Goal: Task Accomplishment & Management: Manage account settings

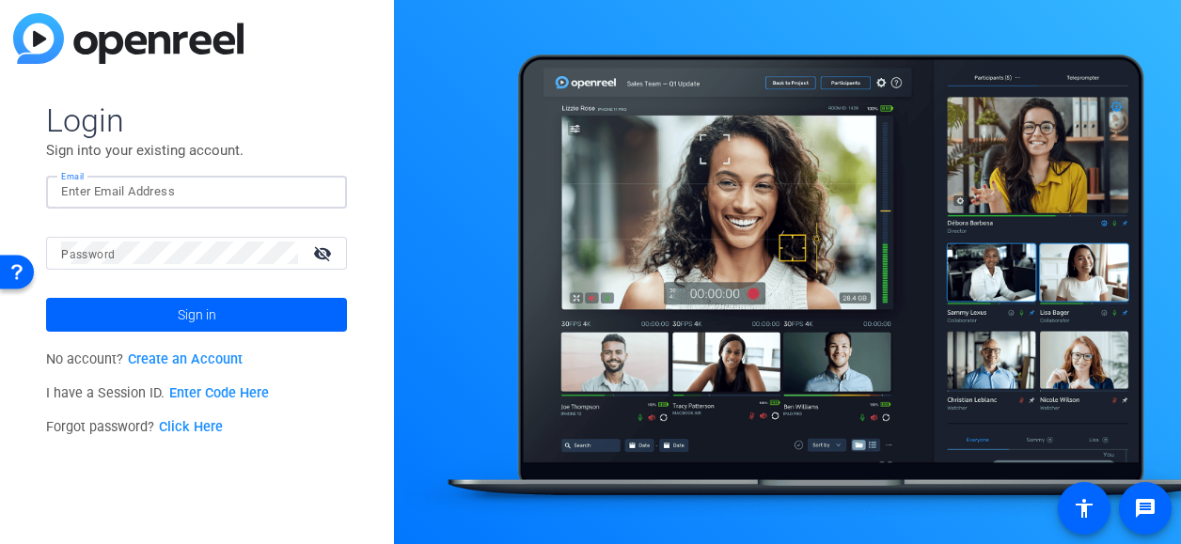
click at [169, 195] on input "Email" at bounding box center [196, 192] width 271 height 23
type input "mary-alice.warren@ppd.com"
click at [46, 298] on button "Sign in" at bounding box center [196, 315] width 301 height 34
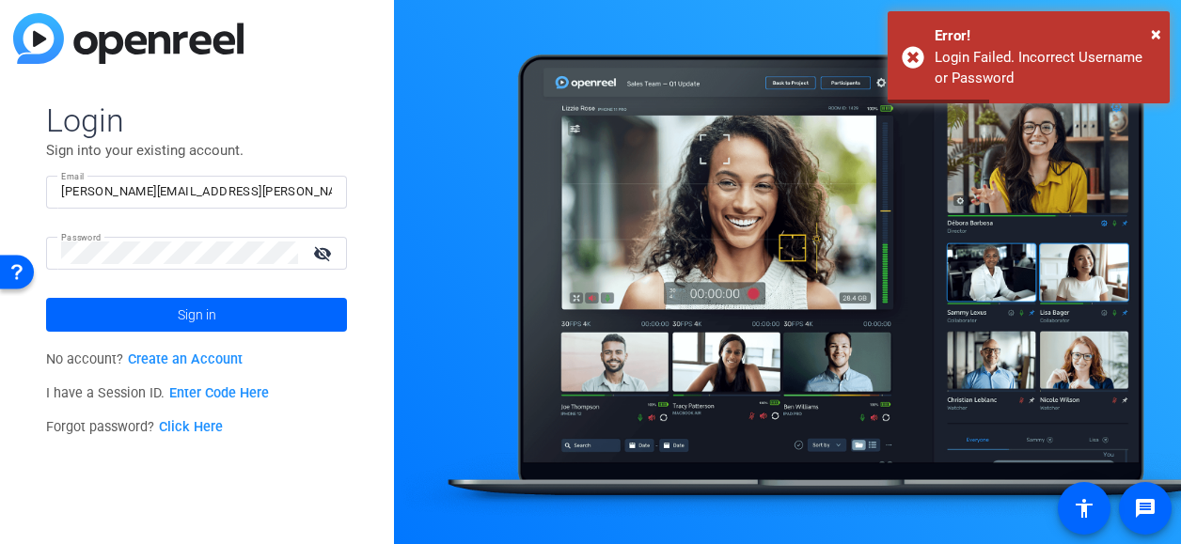
click at [201, 437] on div "Forgot password? Click Here" at bounding box center [196, 428] width 301 height 34
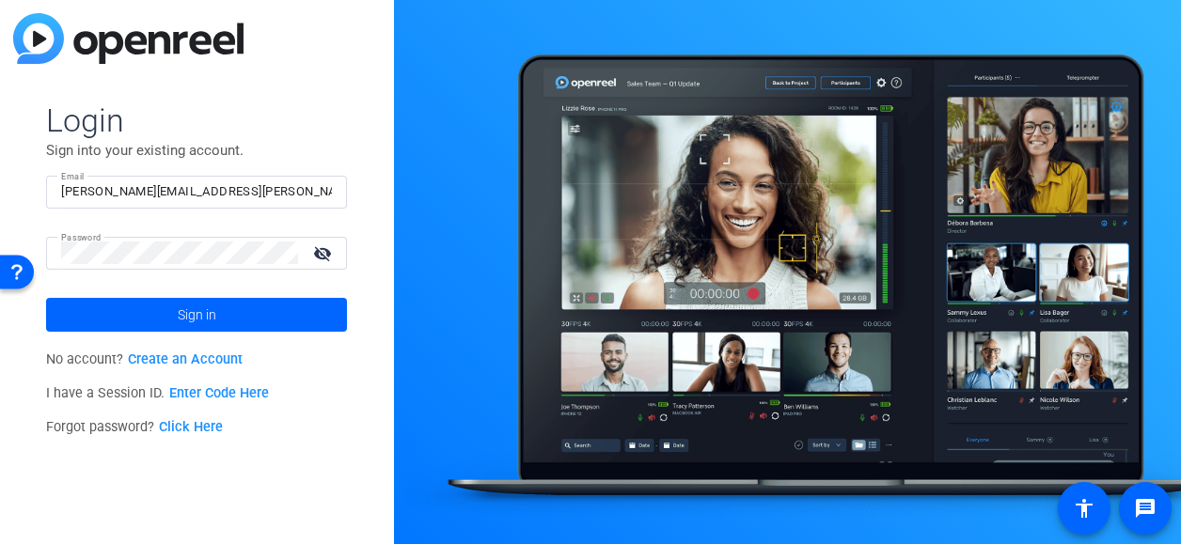
click at [201, 424] on link "Click Here" at bounding box center [191, 427] width 64 height 16
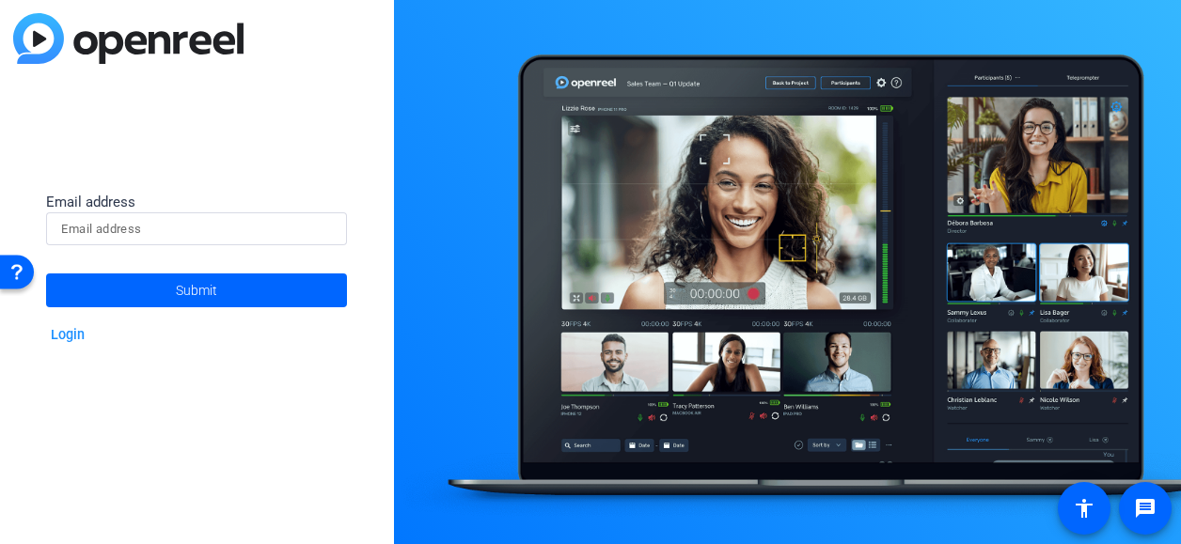
click at [143, 241] on div at bounding box center [196, 229] width 271 height 33
click at [143, 226] on input at bounding box center [196, 229] width 271 height 23
type input "mary-alice.warren@ppd.com"
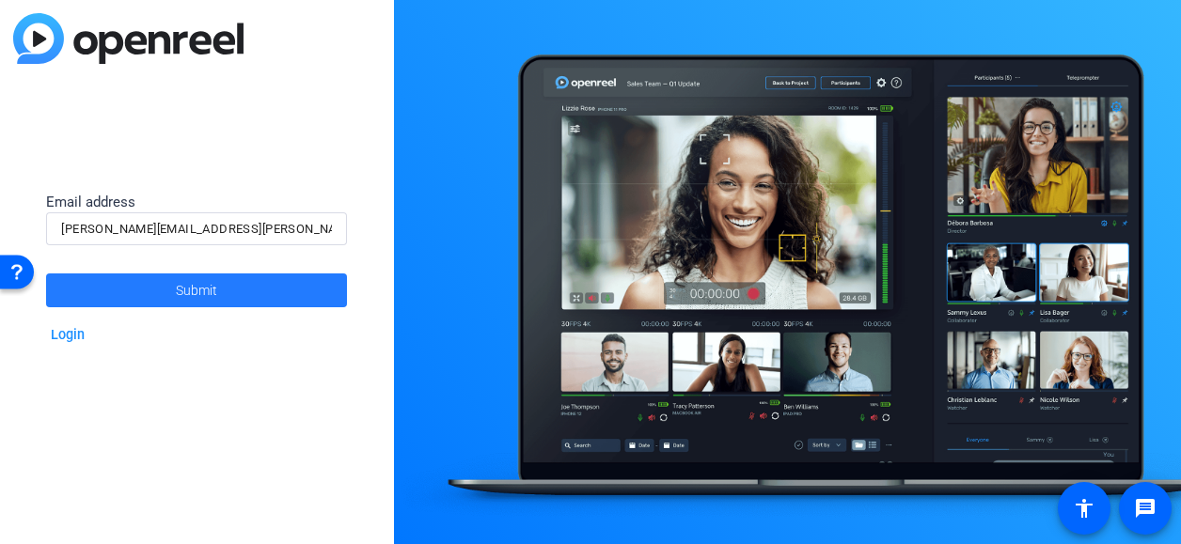
click at [164, 295] on span at bounding box center [196, 290] width 301 height 45
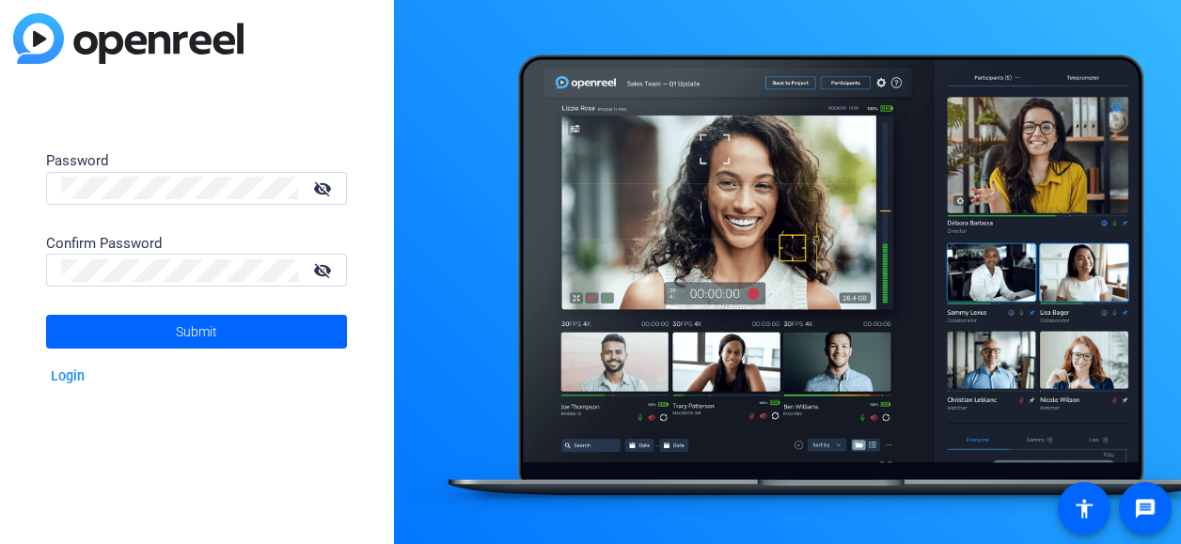
click at [635, 368] on div at bounding box center [787, 272] width 787 height 544
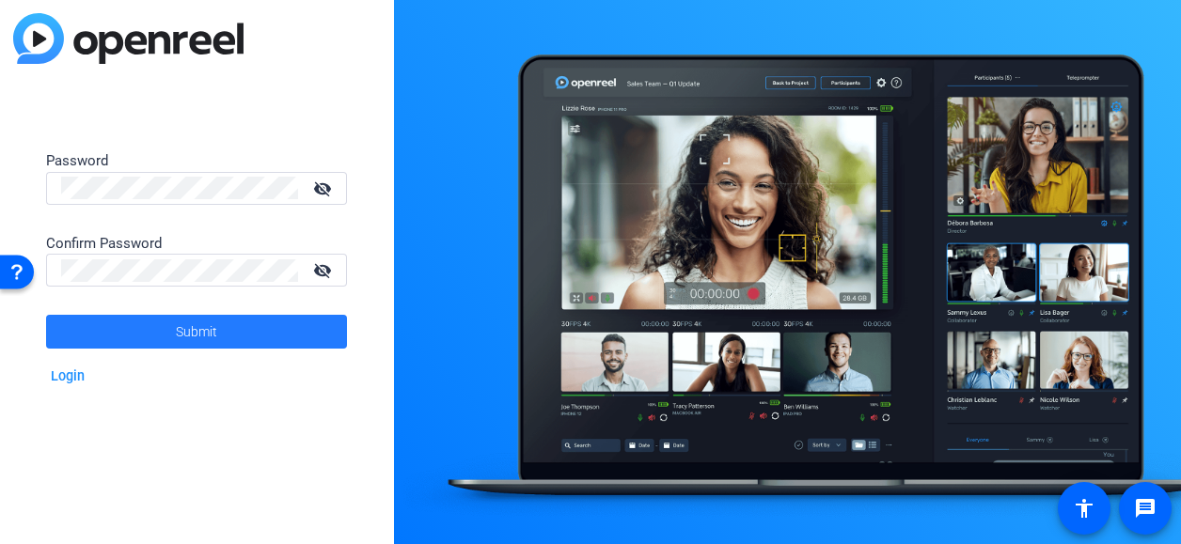
click at [201, 325] on span "Submit" at bounding box center [196, 331] width 41 height 47
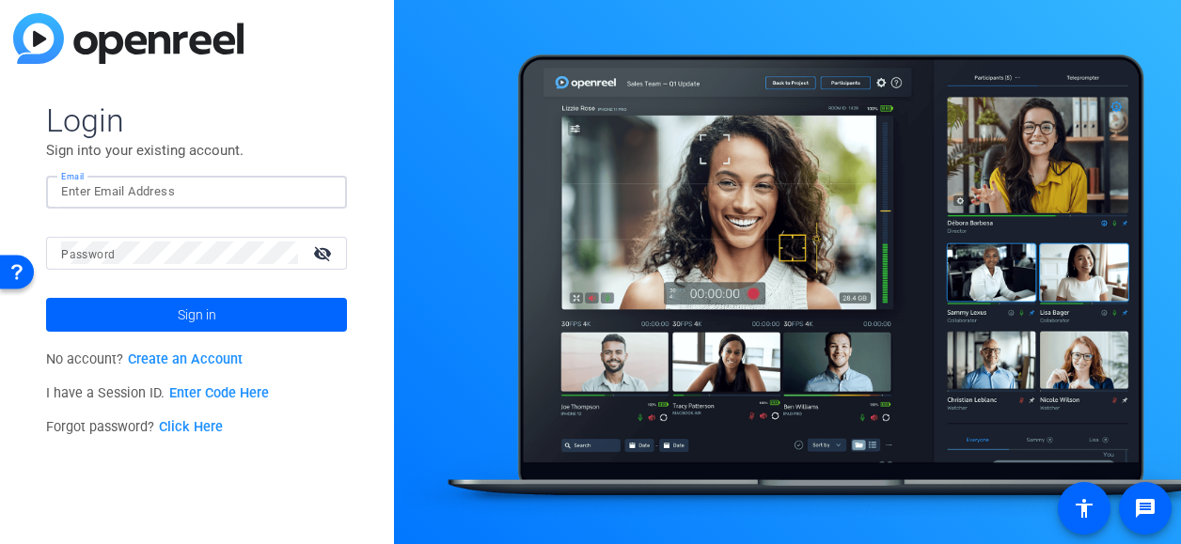
click at [194, 195] on input "Email" at bounding box center [196, 192] width 271 height 23
type input "mary-alice.warren@ppd.com"
click at [46, 298] on button "Sign in" at bounding box center [196, 315] width 301 height 34
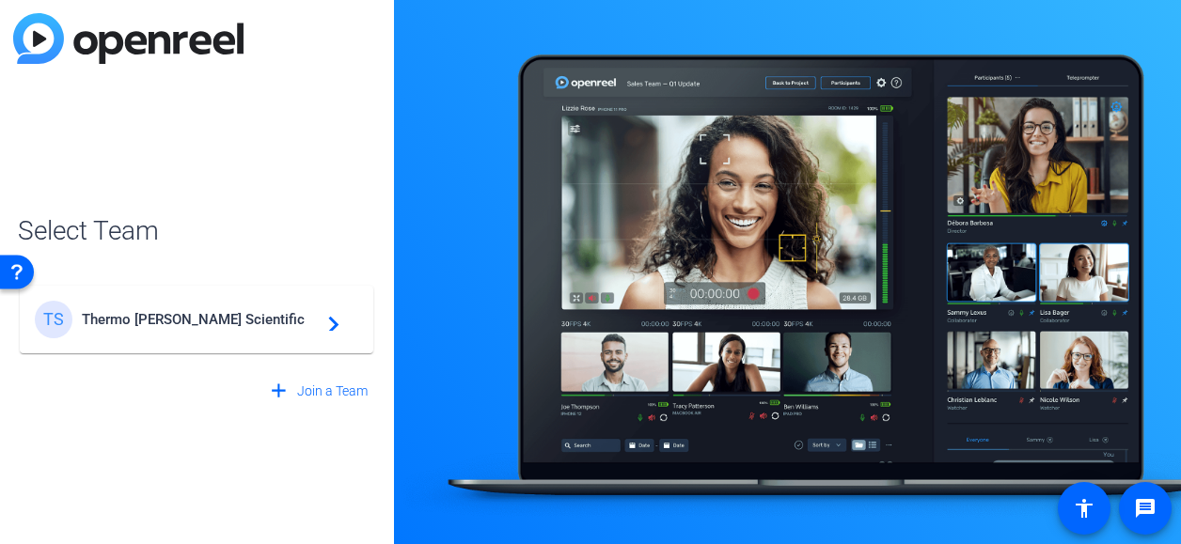
click at [191, 317] on span "Thermo Fisher Scientific" at bounding box center [199, 319] width 235 height 17
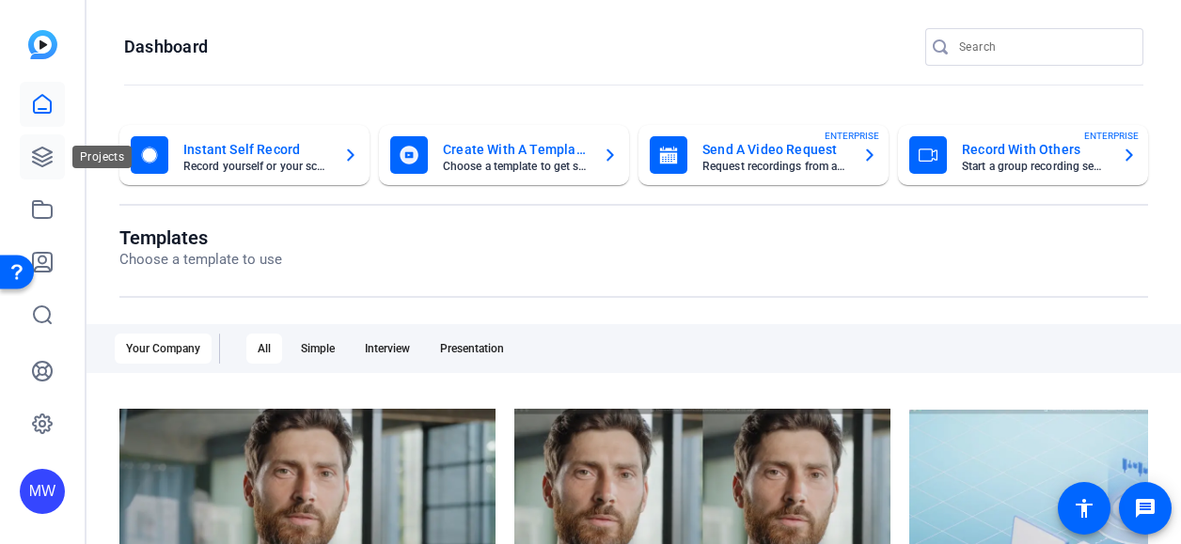
click at [46, 151] on icon at bounding box center [42, 157] width 23 height 23
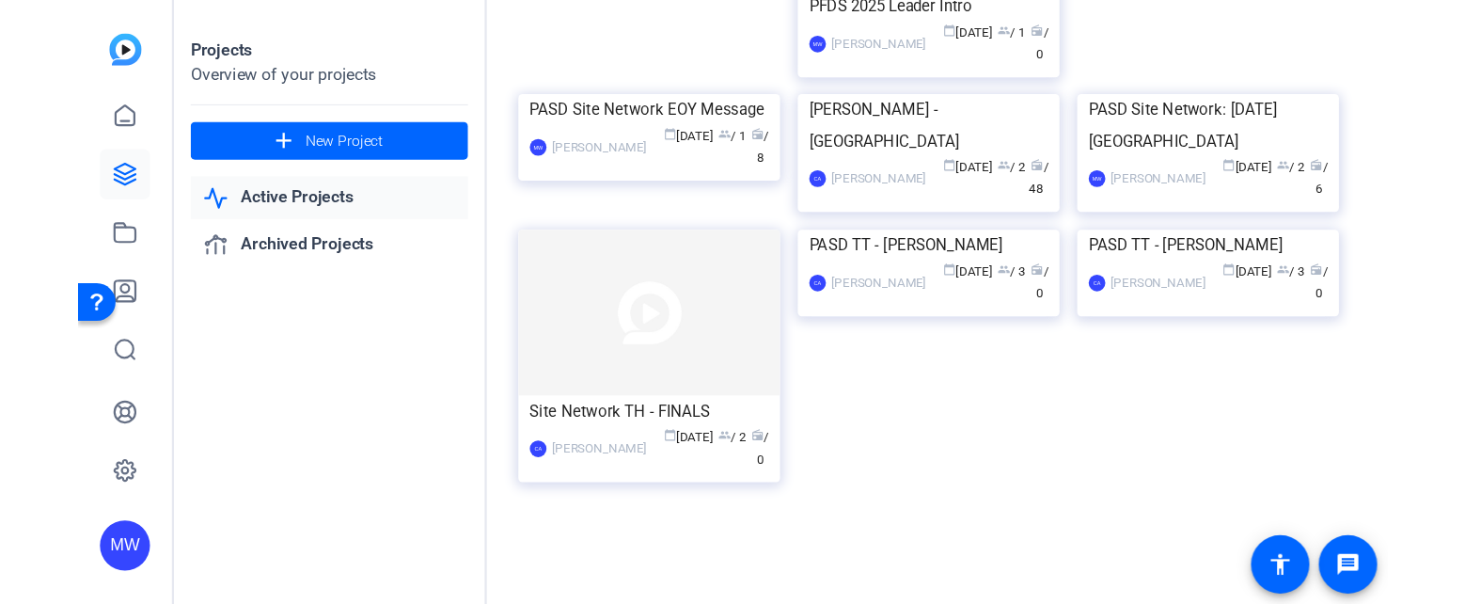
scroll to position [433, 0]
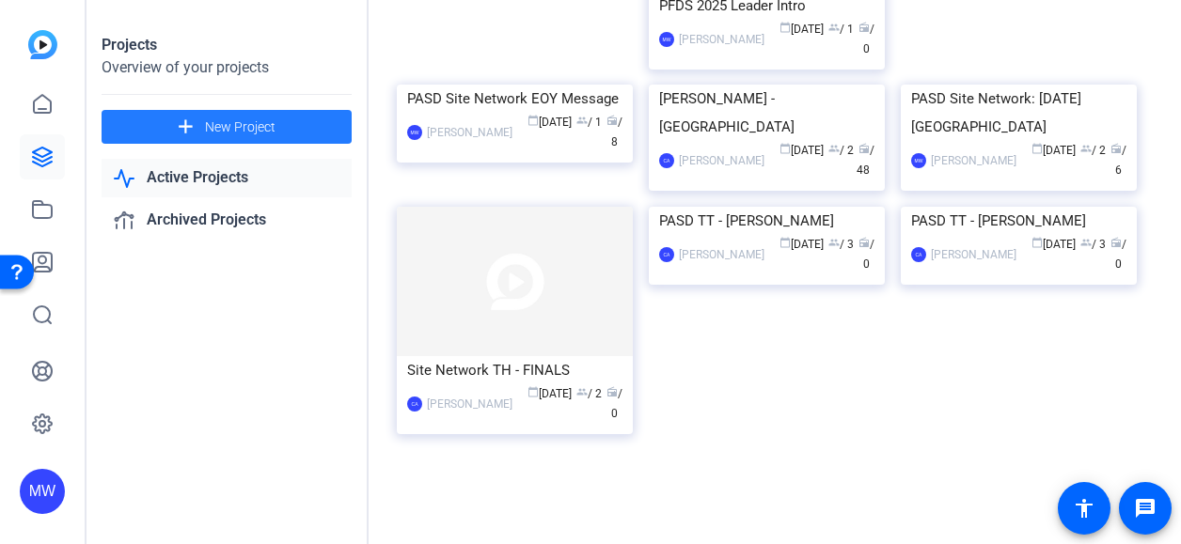
drag, startPoint x: 198, startPoint y: 321, endPoint x: 105, endPoint y: 118, distance: 222.6
click at [105, 118] on span at bounding box center [227, 126] width 250 height 45
click at [158, 195] on link "Active Projects" at bounding box center [227, 178] width 250 height 39
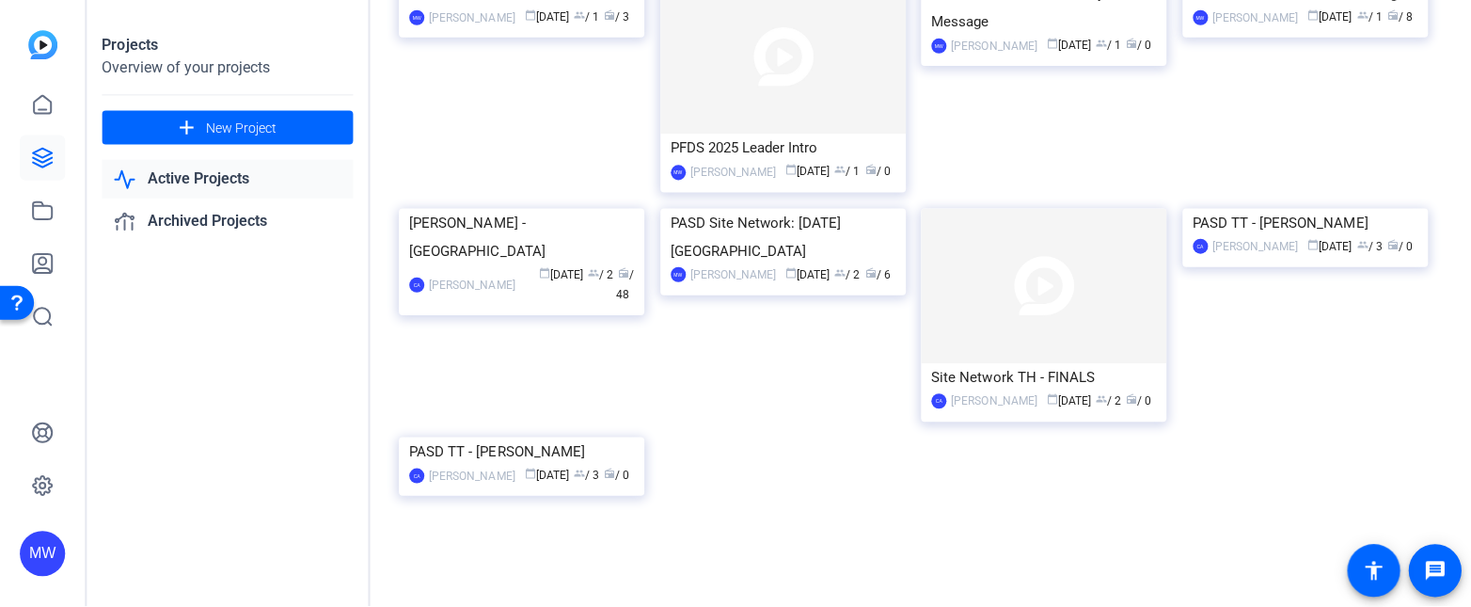
scroll to position [355, 0]
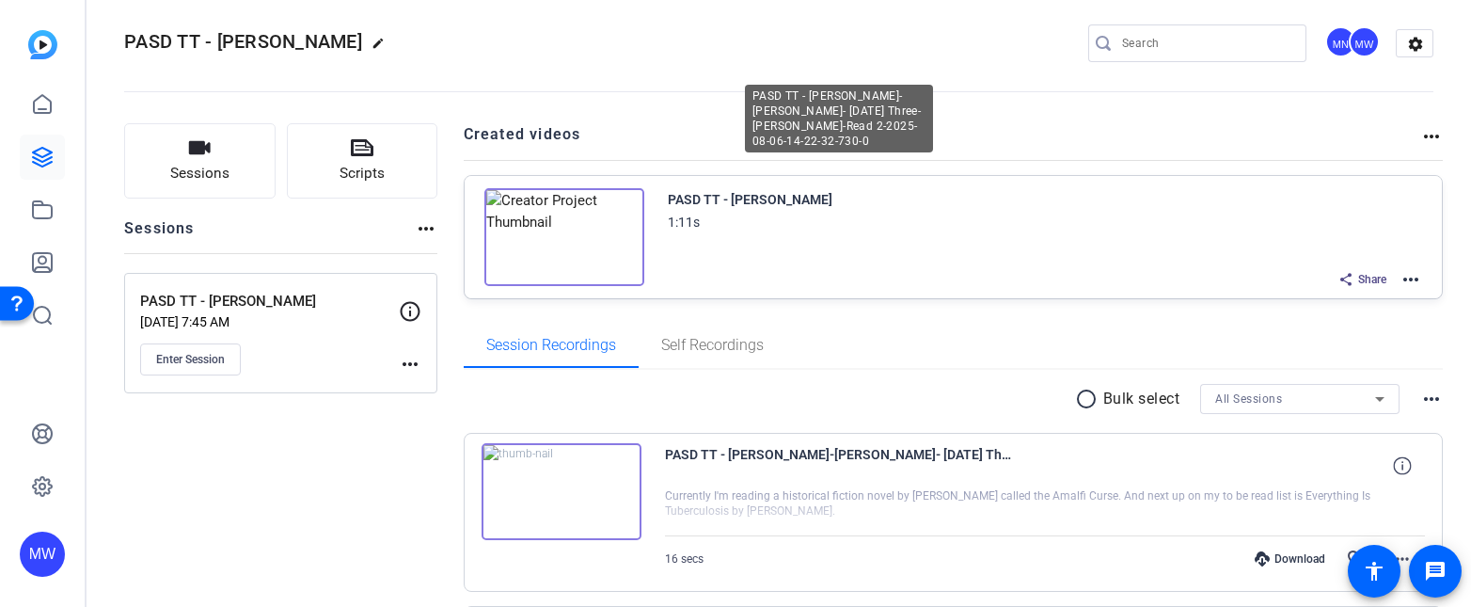
scroll to position [10, 0]
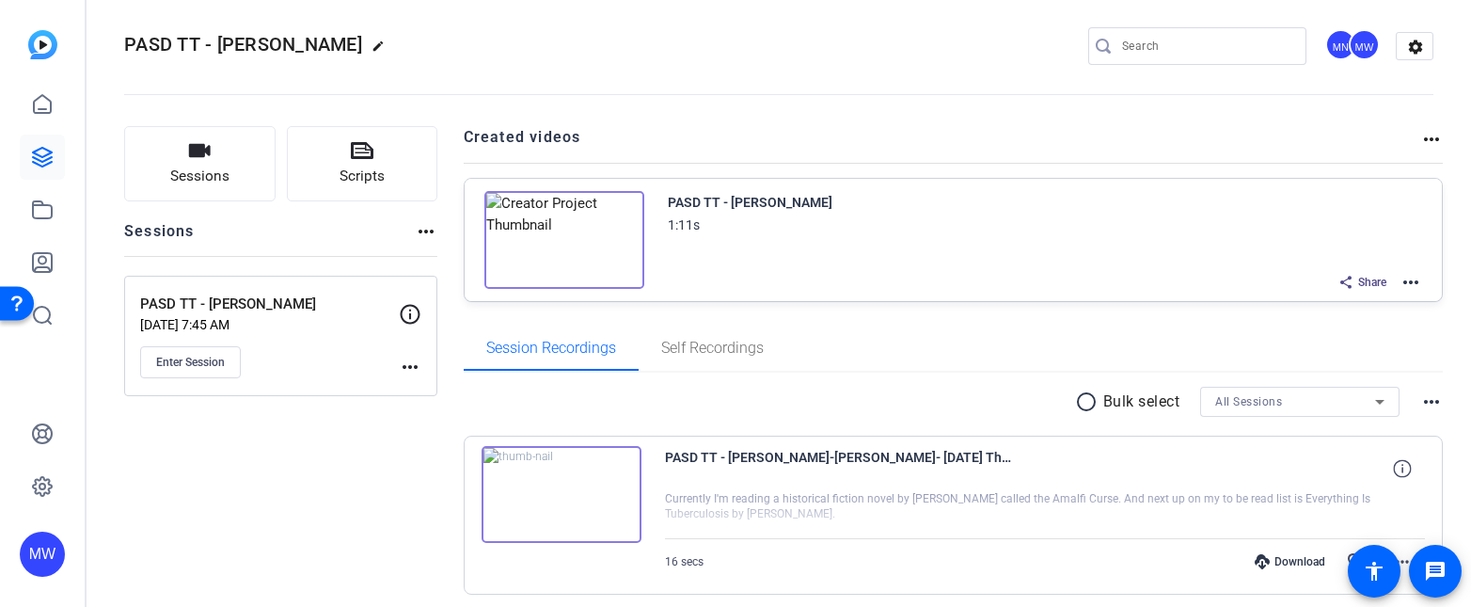
drag, startPoint x: 834, startPoint y: 262, endPoint x: 839, endPoint y: 207, distance: 55.7
click at [839, 207] on div "PASD TT - Liz Olbrich 1:11s" at bounding box center [1045, 213] width 755 height 45
click at [1405, 286] on mat-icon "more_horiz" at bounding box center [1410, 282] width 23 height 23
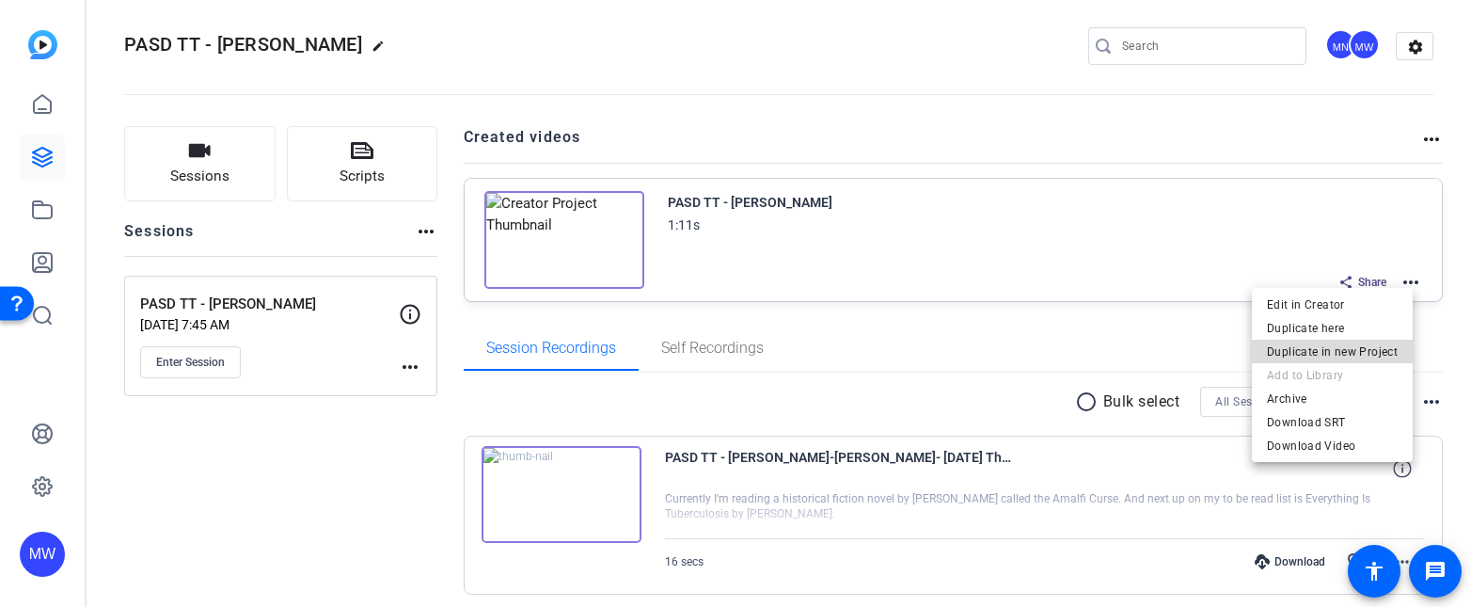
click at [1342, 352] on span "Duplicate in new Project" at bounding box center [1332, 351] width 131 height 23
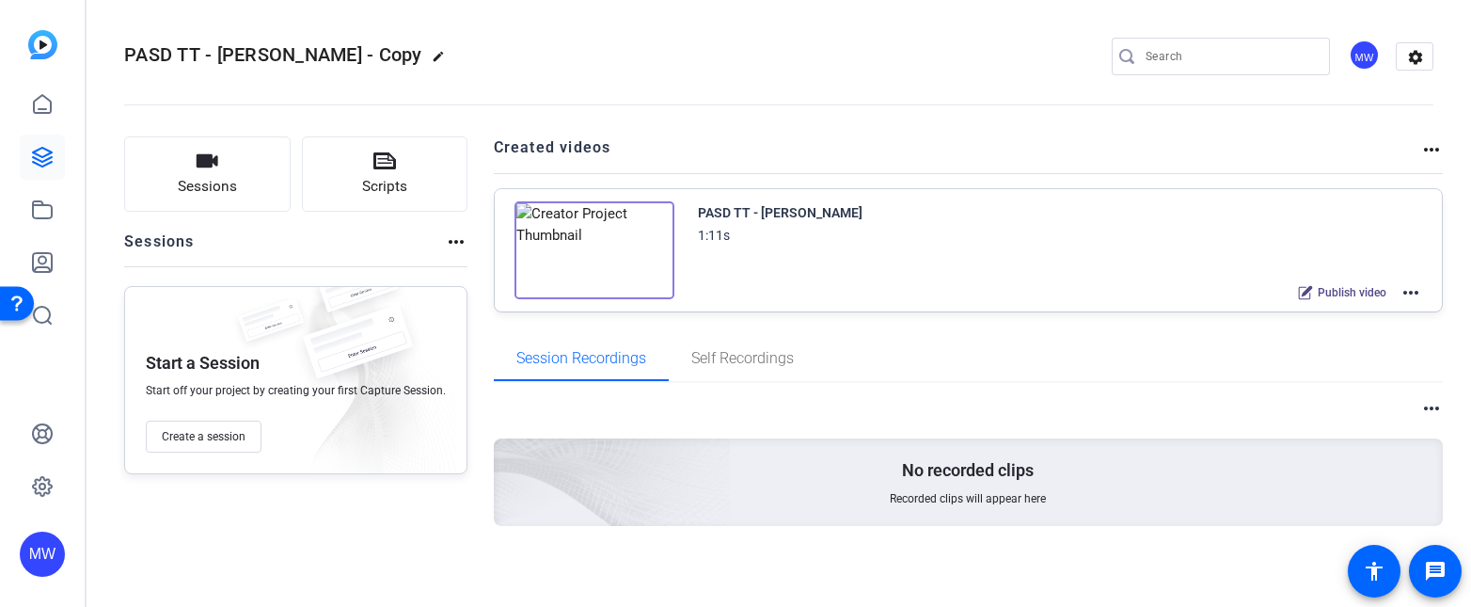
click at [1404, 301] on mat-icon "more_horiz" at bounding box center [1410, 292] width 23 height 23
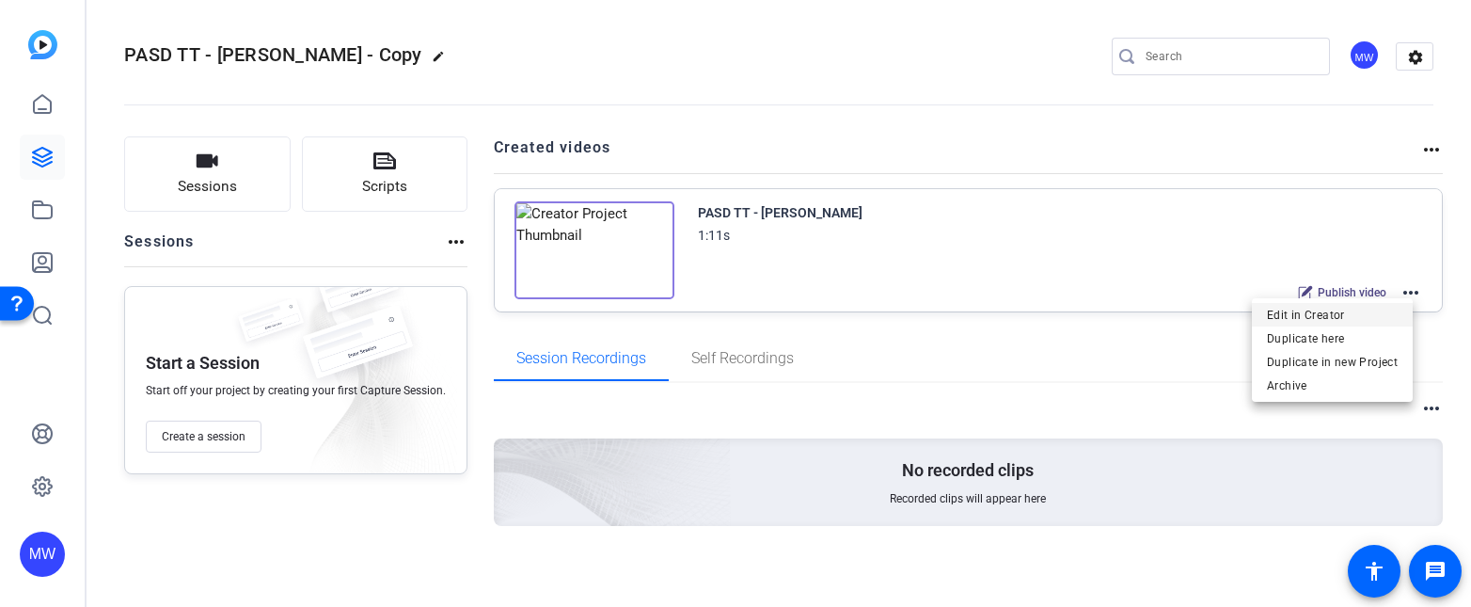
click at [1336, 312] on span "Edit in Creator" at bounding box center [1332, 315] width 131 height 23
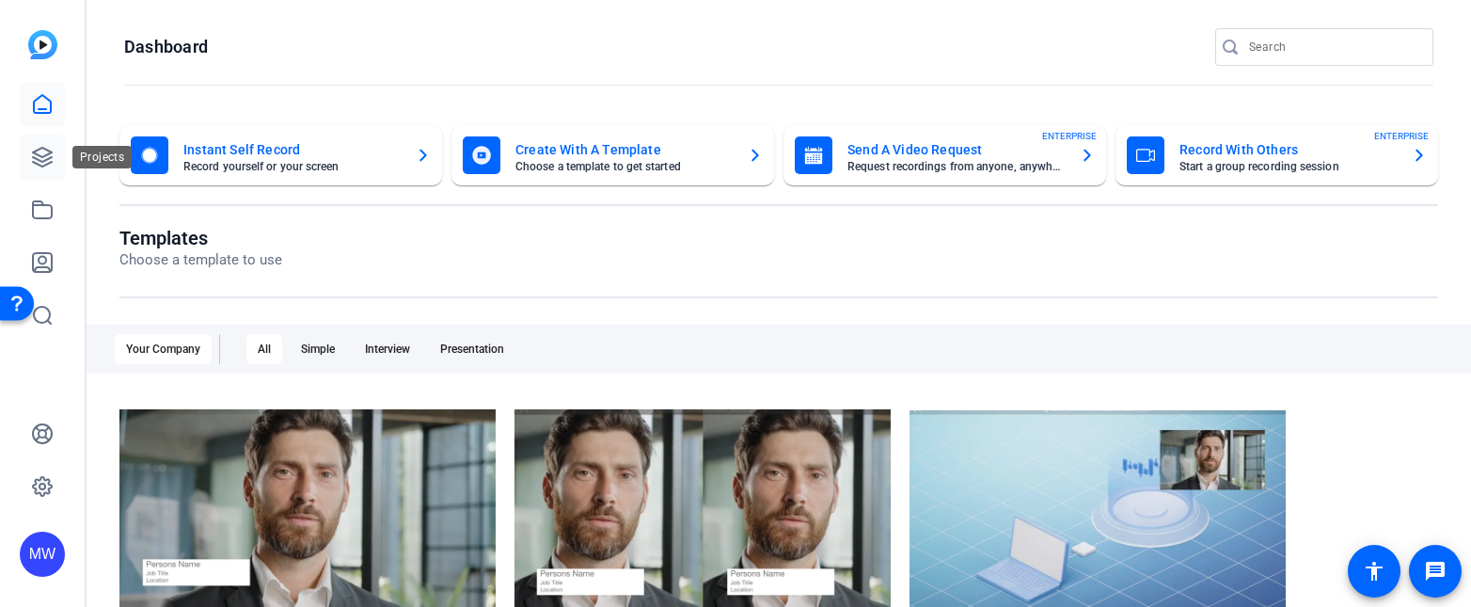
click at [39, 158] on icon at bounding box center [42, 157] width 23 height 23
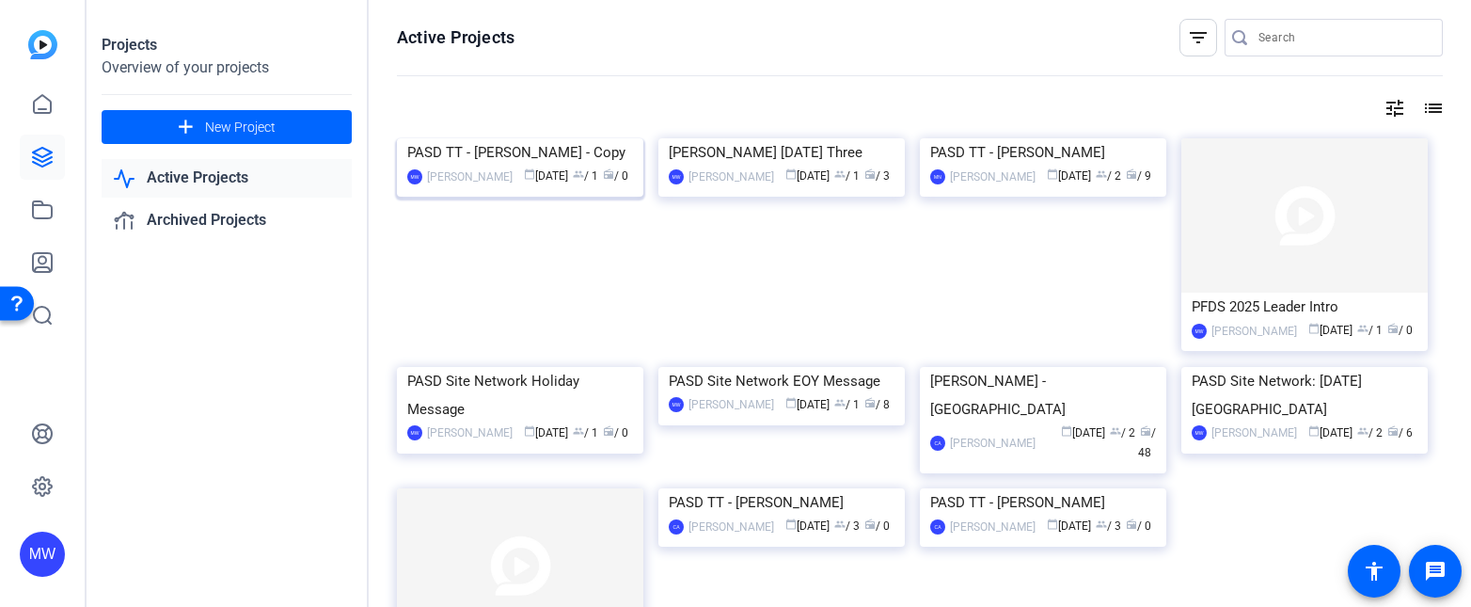
click at [565, 166] on div "PASD TT - [PERSON_NAME] - Copy" at bounding box center [520, 152] width 226 height 28
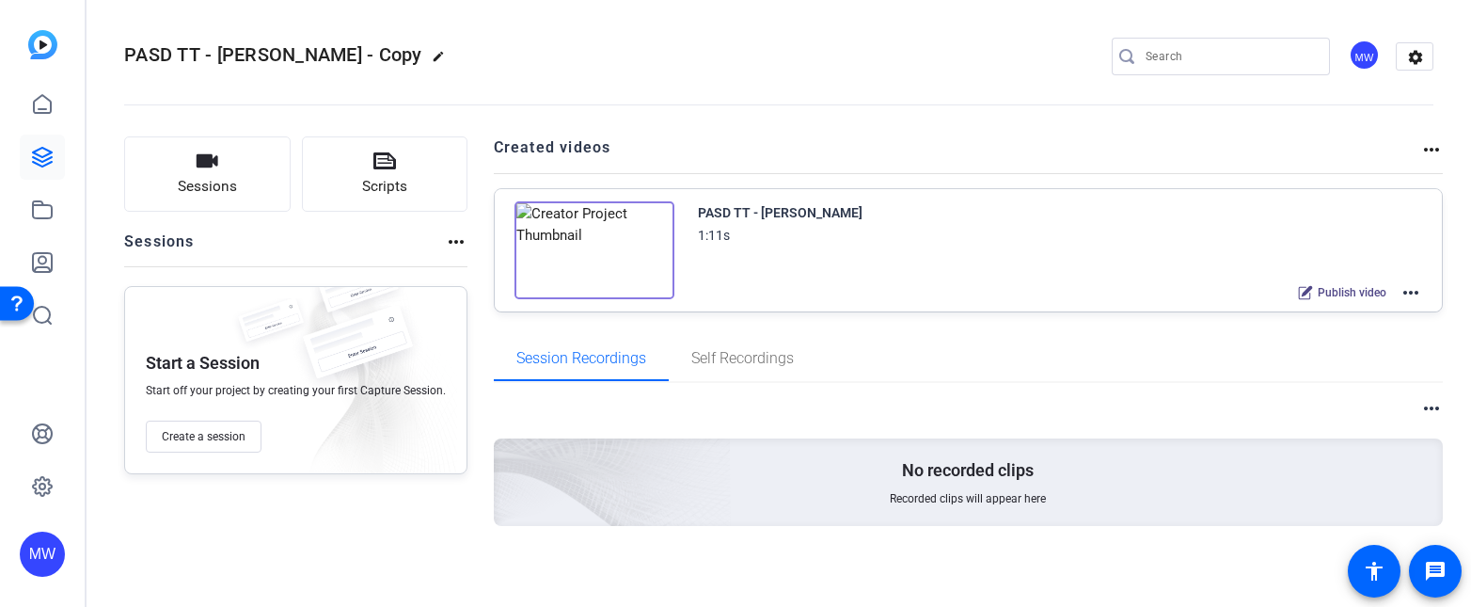
click at [565, 285] on img at bounding box center [594, 250] width 160 height 98
